Goal: Task Accomplishment & Management: Use online tool/utility

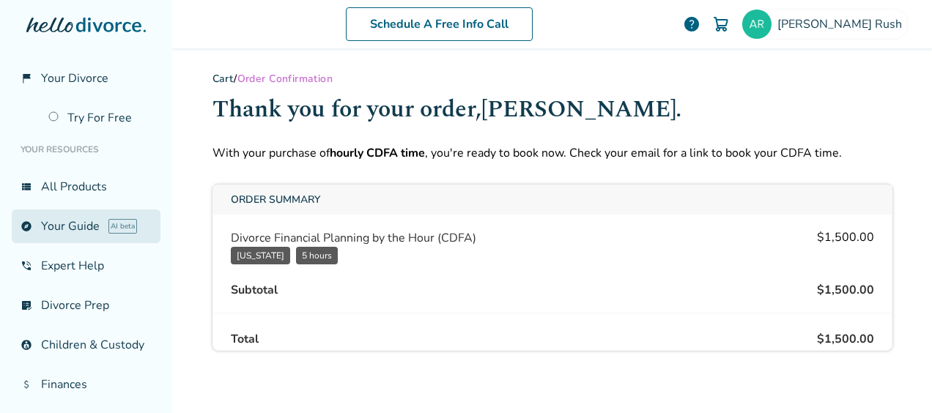
click at [57, 222] on link "explore Your Guide AI beta" at bounding box center [86, 227] width 149 height 34
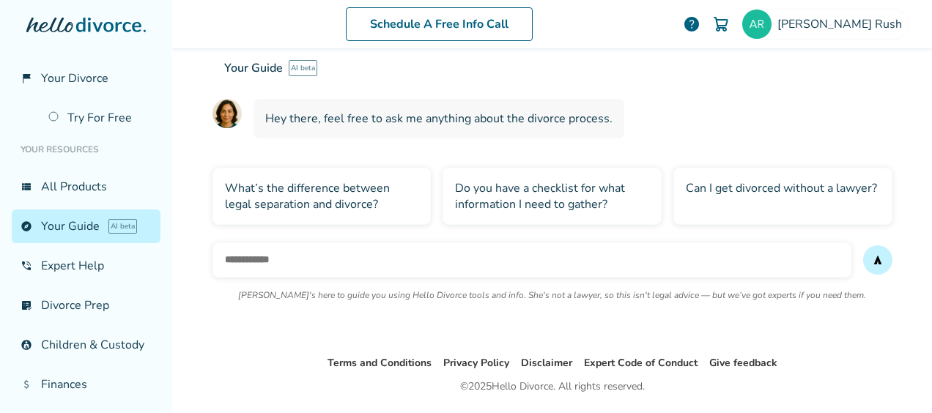
scroll to position [114, 0]
click at [347, 254] on input "text" at bounding box center [532, 258] width 639 height 35
type input "**********"
click at [864, 244] on button "send" at bounding box center [878, 258] width 29 height 29
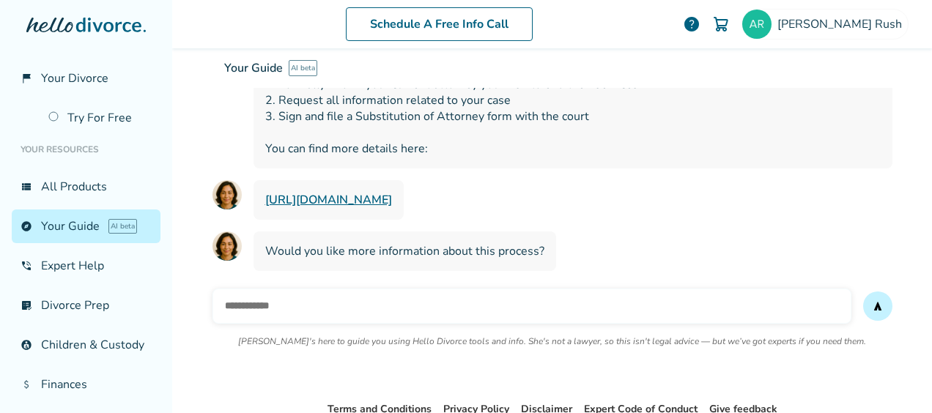
scroll to position [429, 0]
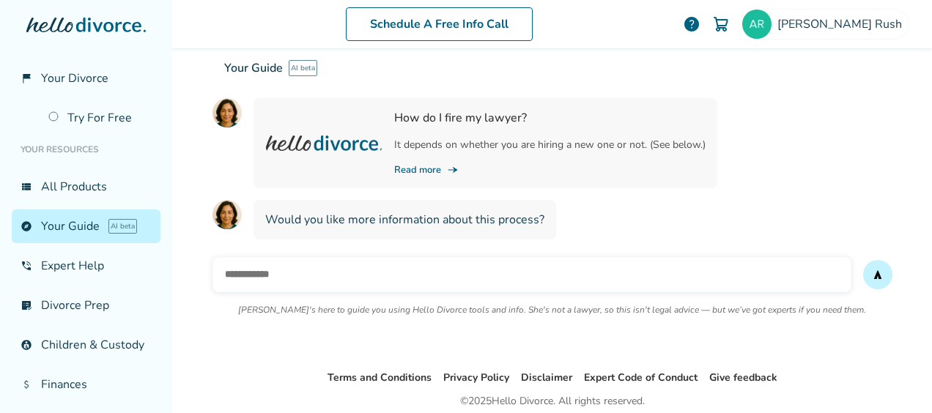
click at [418, 163] on link "Read more line_end_arrow_notch" at bounding box center [550, 169] width 312 height 13
